Goal: Information Seeking & Learning: Learn about a topic

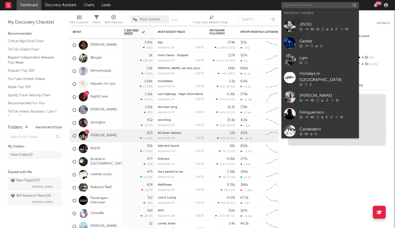
click at [315, 6] on input "text" at bounding box center [319, 5] width 77 height 6
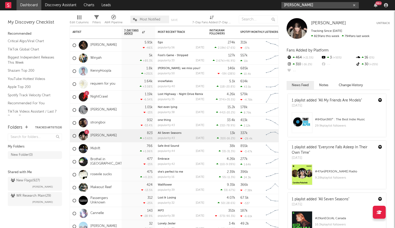
click at [315, 5] on input "[PERSON_NAME]" at bounding box center [319, 5] width 77 height 6
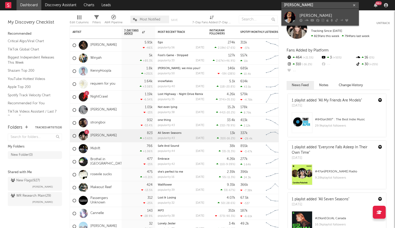
type input "[PERSON_NAME]"
click at [311, 14] on div "[PERSON_NAME]" at bounding box center [328, 15] width 57 height 6
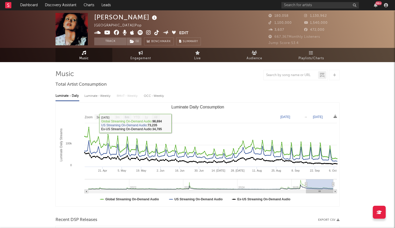
click at [155, 117] on text "All" at bounding box center [155, 117] width 3 height 4
select select "All"
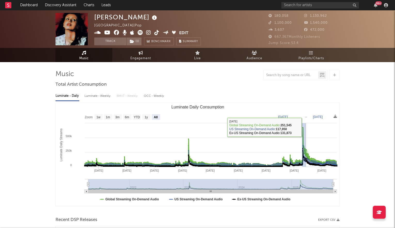
drag, startPoint x: 302, startPoint y: 127, endPoint x: 306, endPoint y: 127, distance: 4.1
click at [306, 127] on icon "Created with Highcharts 10.3.3 Luminate Daily Streams Luminate Daily Consumptio…" at bounding box center [198, 154] width 284 height 103
type input "[DATE]"
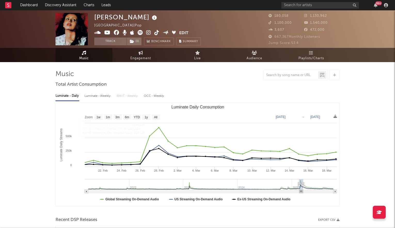
click at [150, 31] on icon at bounding box center [148, 32] width 5 height 5
